Goal: Navigation & Orientation: Find specific page/section

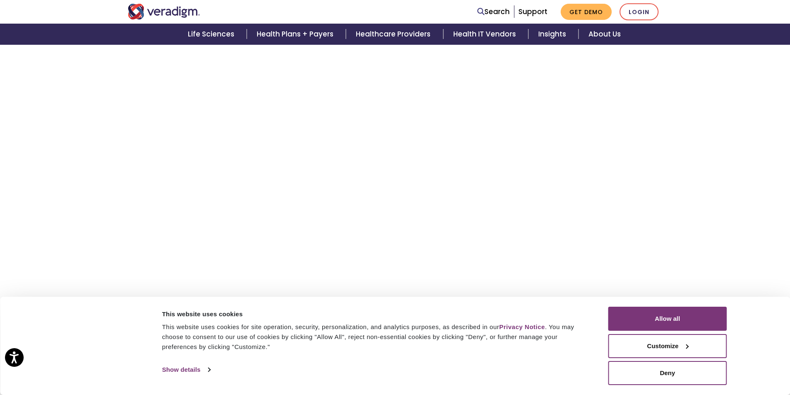
scroll to position [2299, 0]
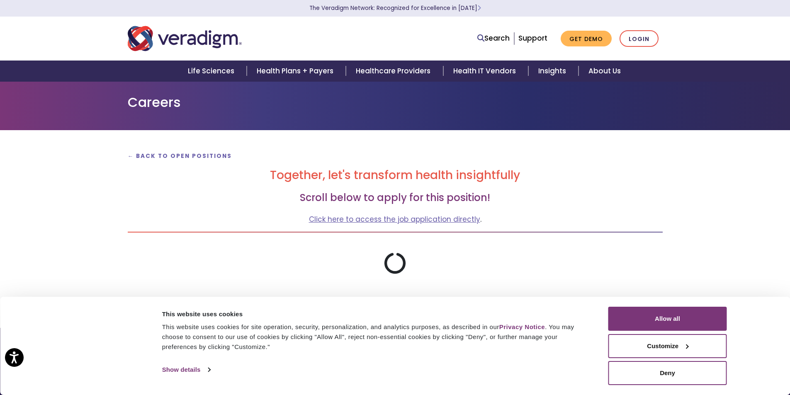
scroll to position [110, 0]
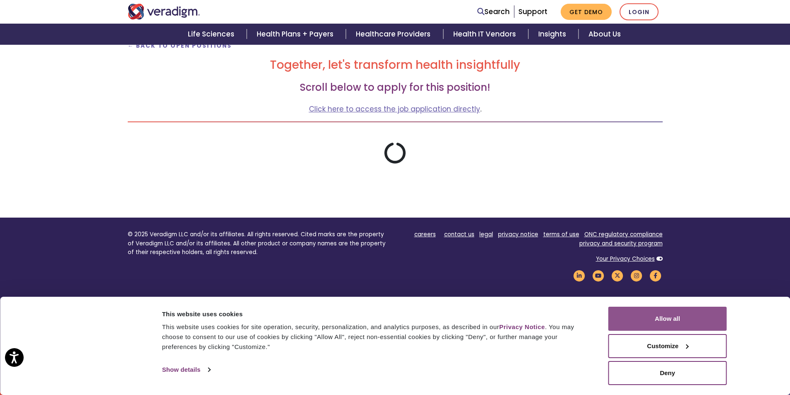
click at [667, 314] on button "Allow all" at bounding box center [667, 319] width 119 height 24
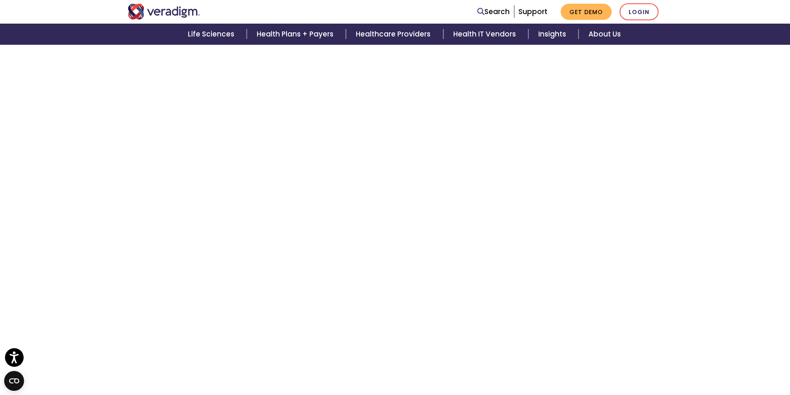
scroll to position [4275, 0]
